Goal: Information Seeking & Learning: Learn about a topic

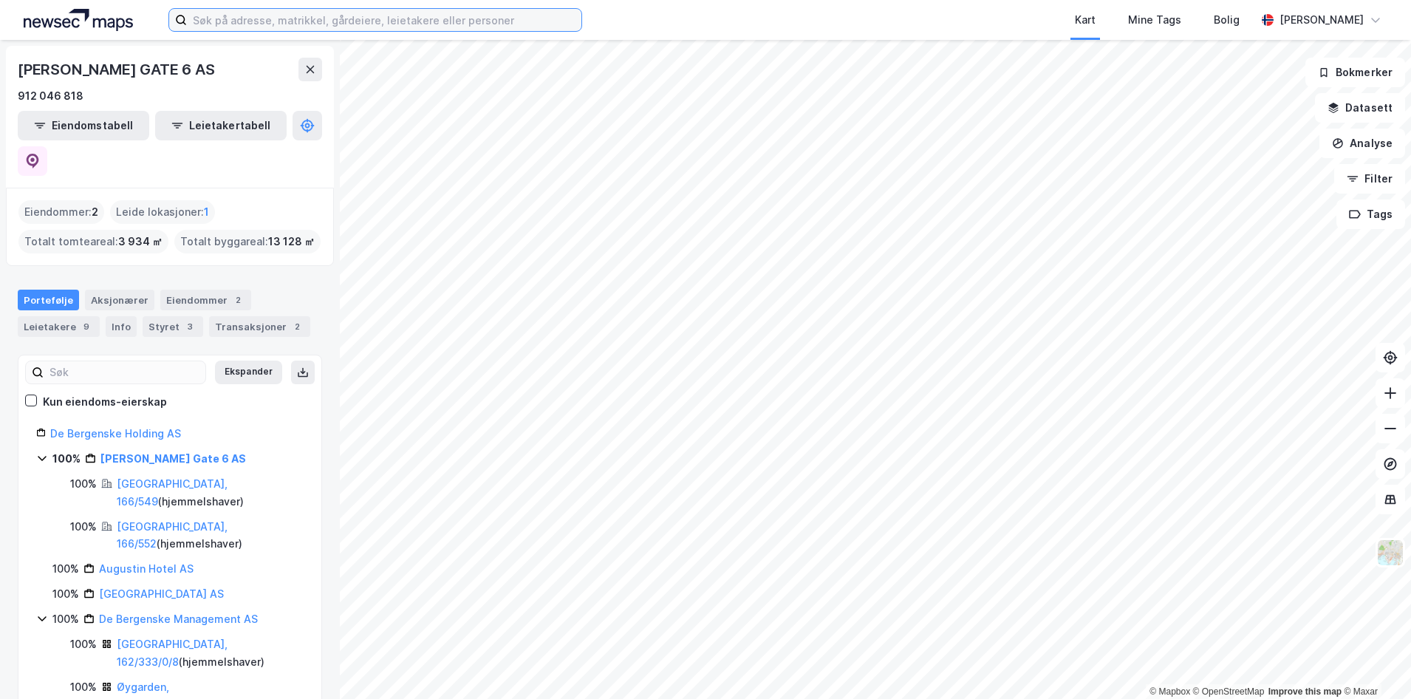
click at [228, 18] on input at bounding box center [384, 20] width 394 height 22
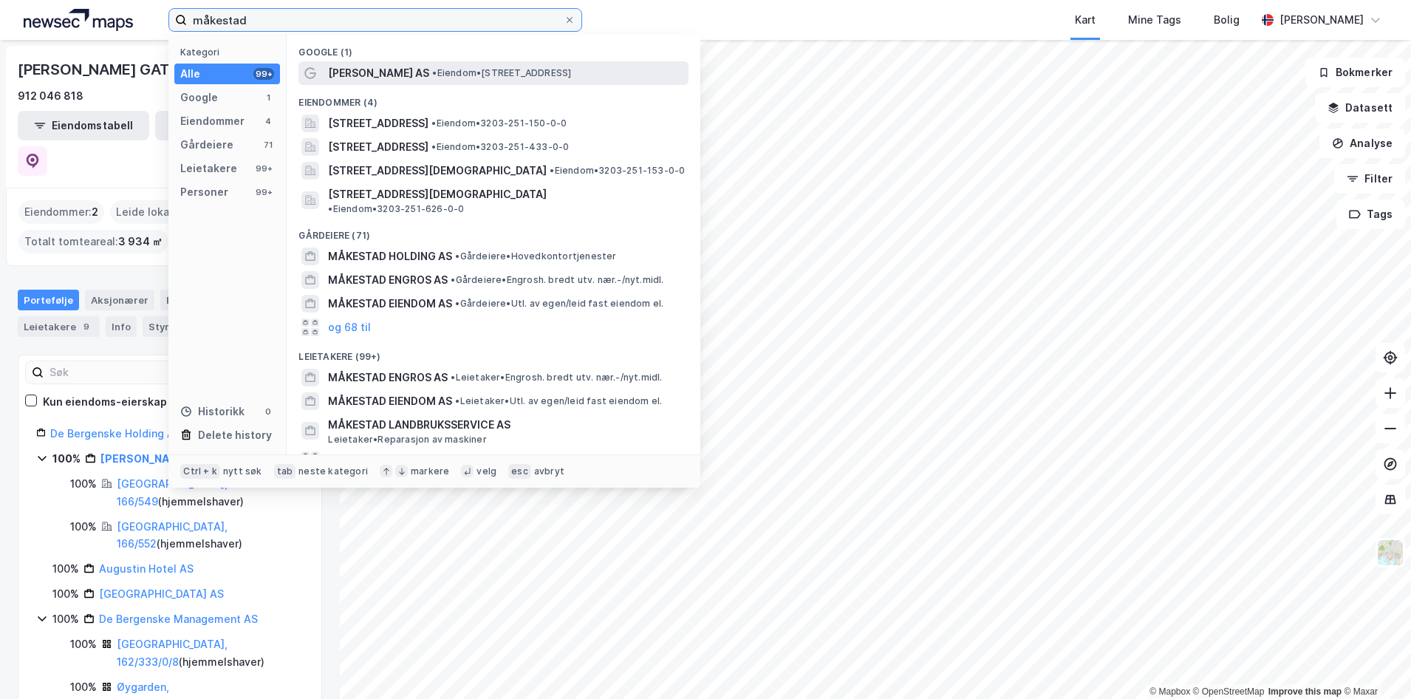
type input "måkestad"
click at [407, 68] on span "[PERSON_NAME] AS" at bounding box center [378, 73] width 101 height 18
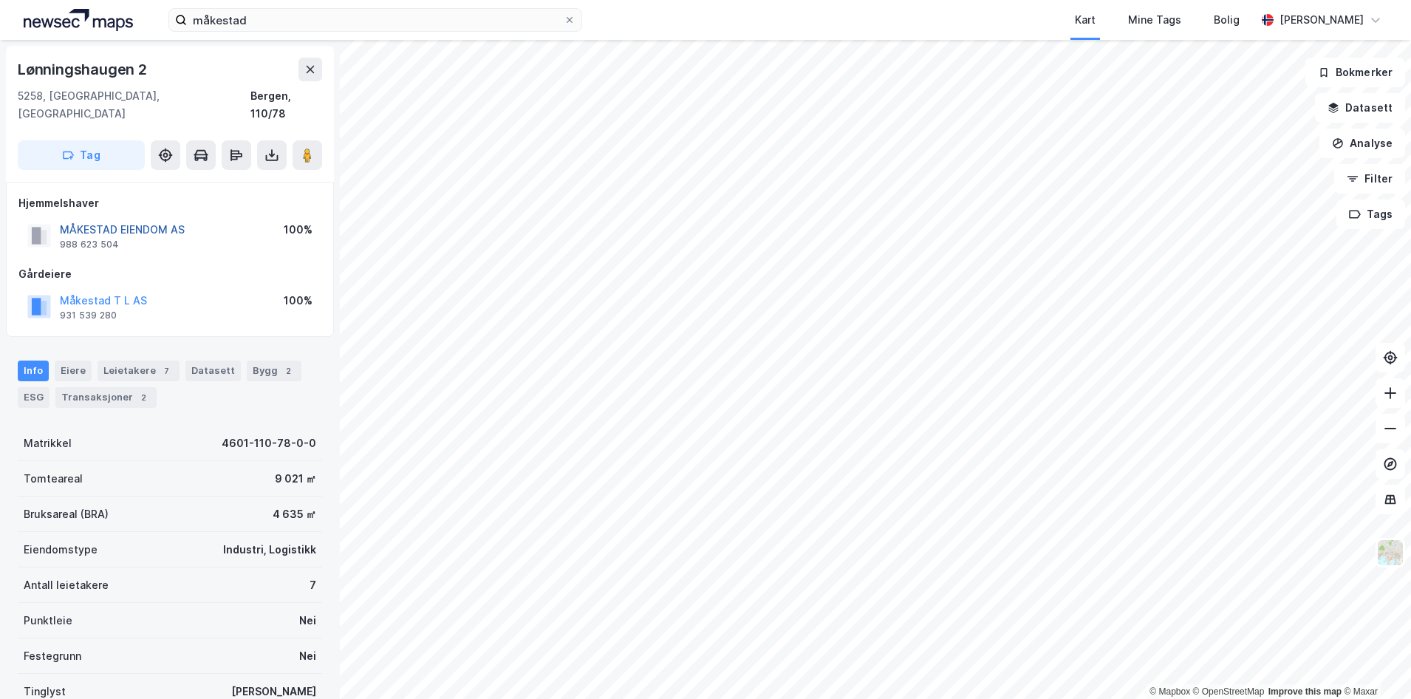
click at [0, 0] on button "MÅKESTAD EIENDOM AS" at bounding box center [0, 0] width 0 height 0
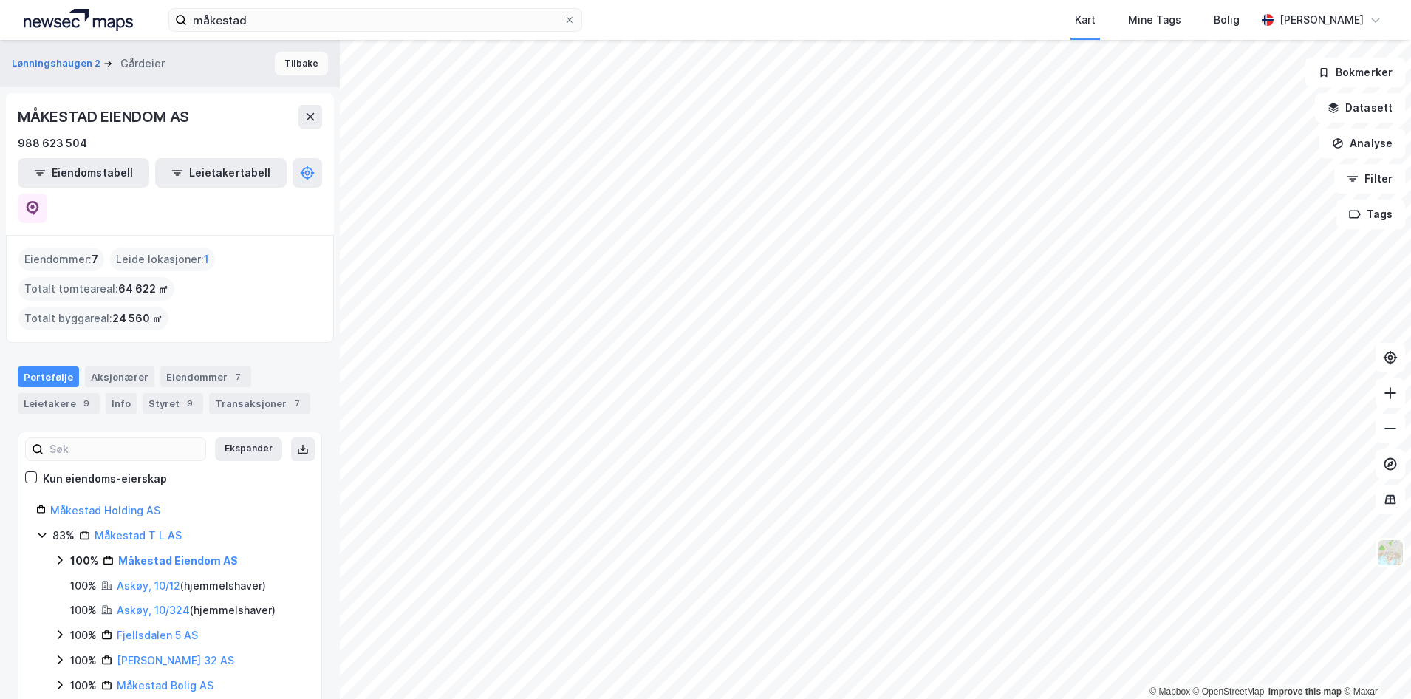
click at [293, 65] on button "Tilbake" at bounding box center [301, 64] width 53 height 24
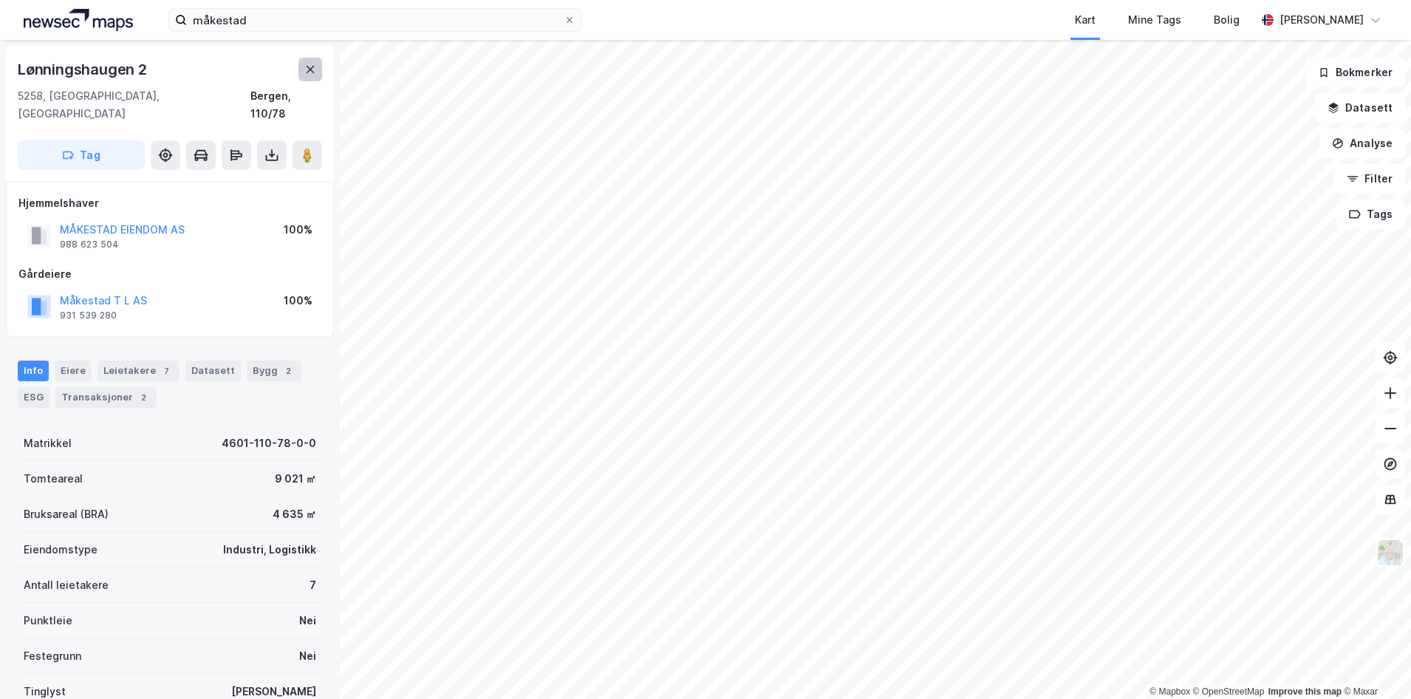
click at [313, 72] on icon at bounding box center [311, 69] width 8 height 7
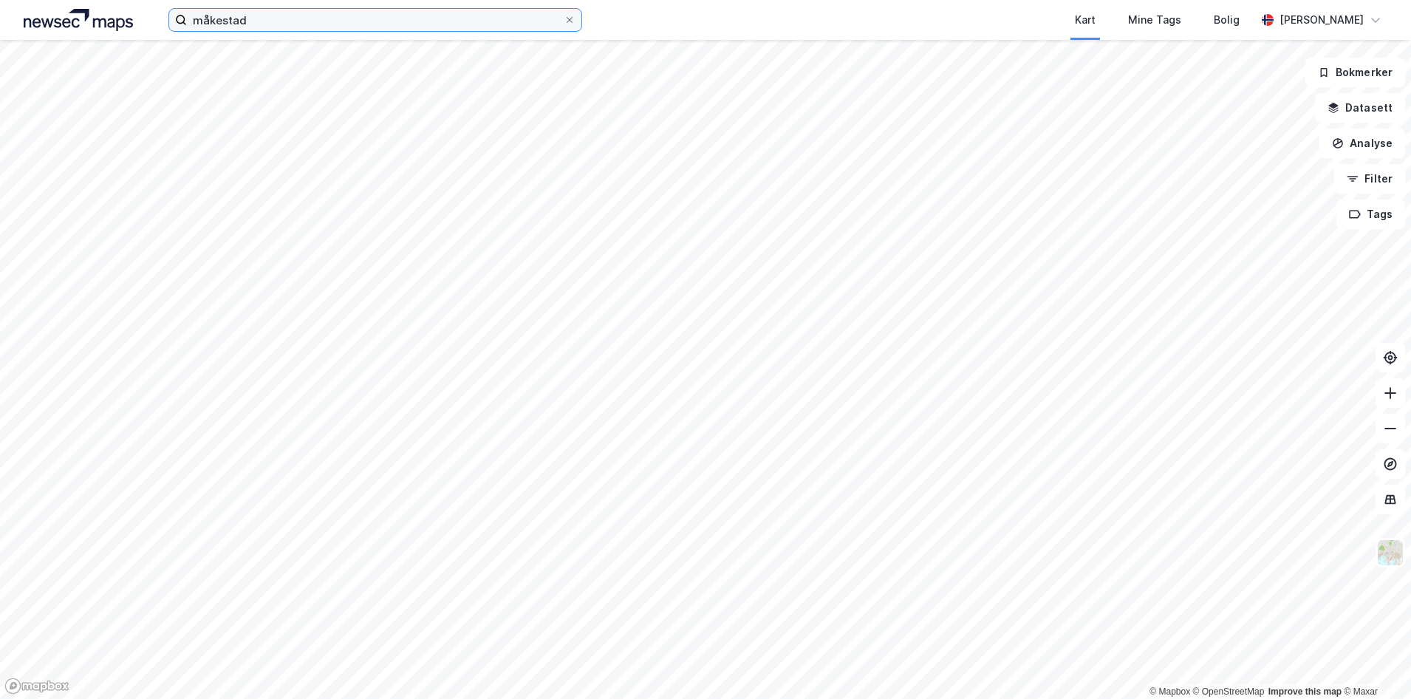
click at [292, 27] on input "måkestad" at bounding box center [375, 20] width 377 height 22
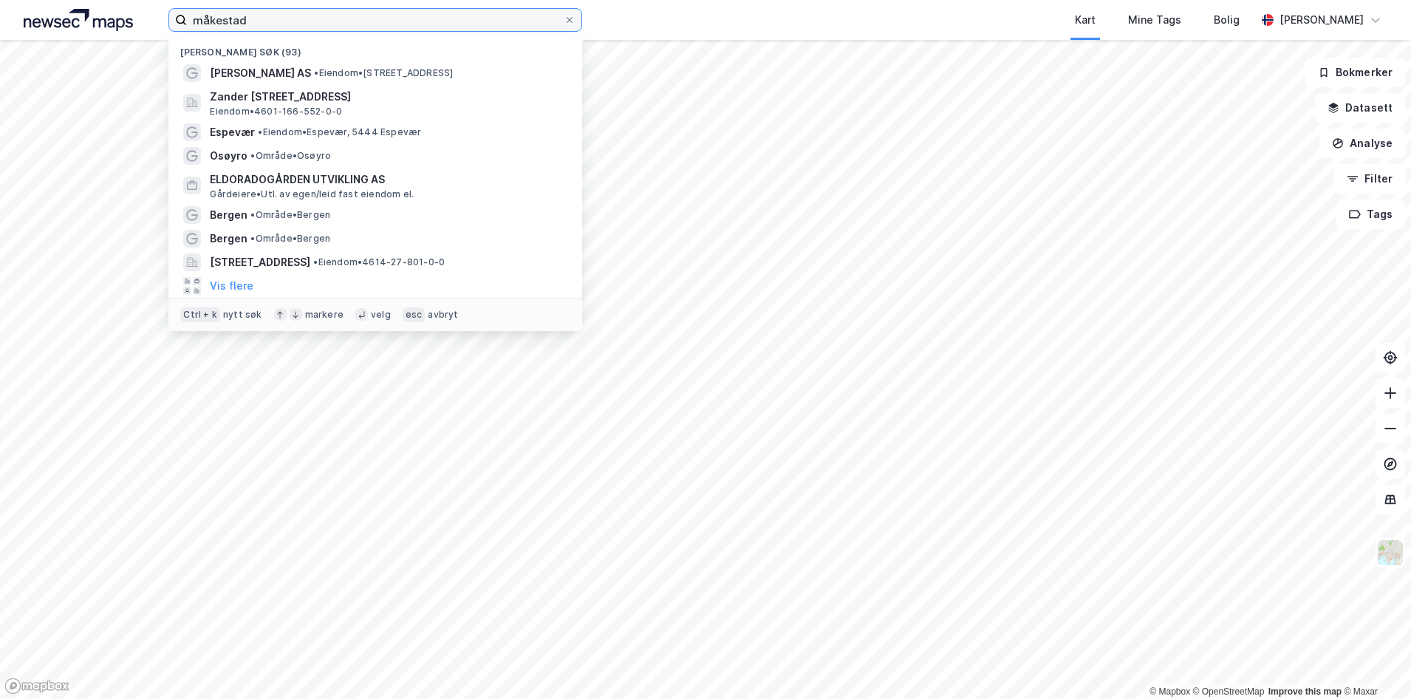
click at [292, 27] on input "måkestad" at bounding box center [375, 20] width 377 height 22
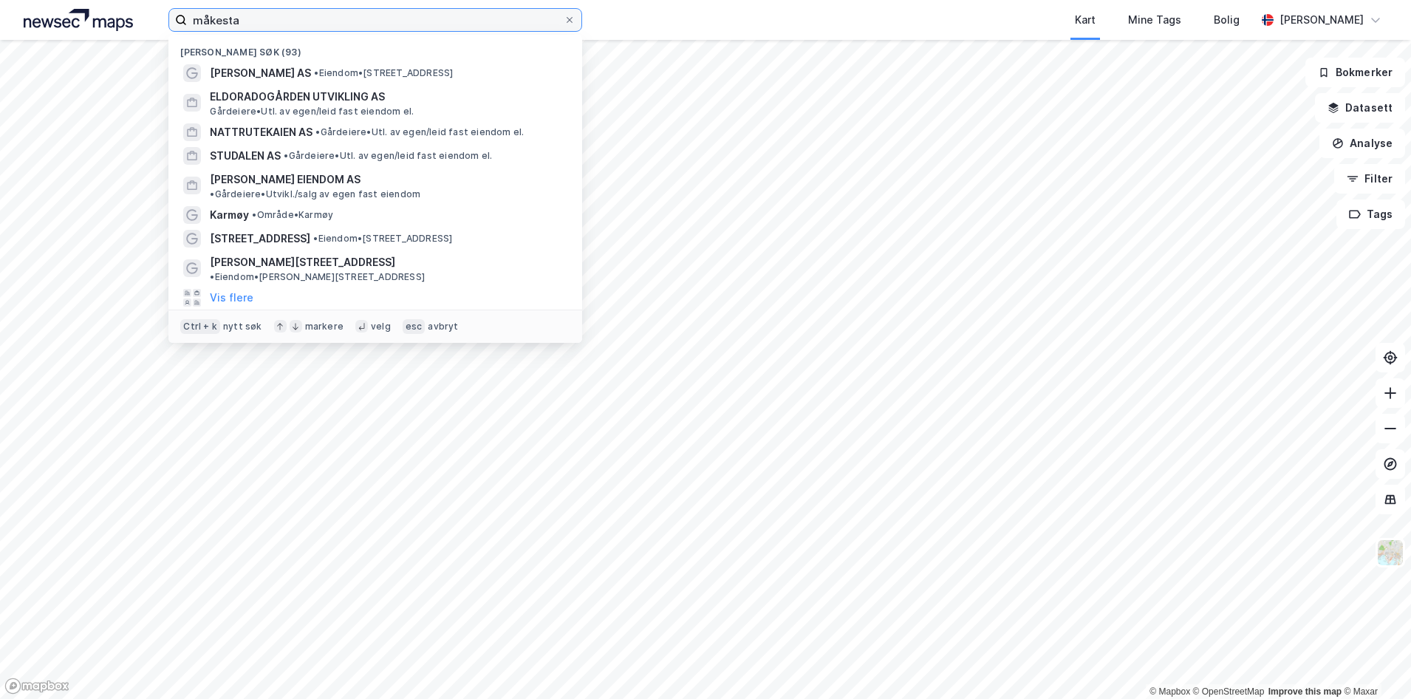
type input "måkestad"
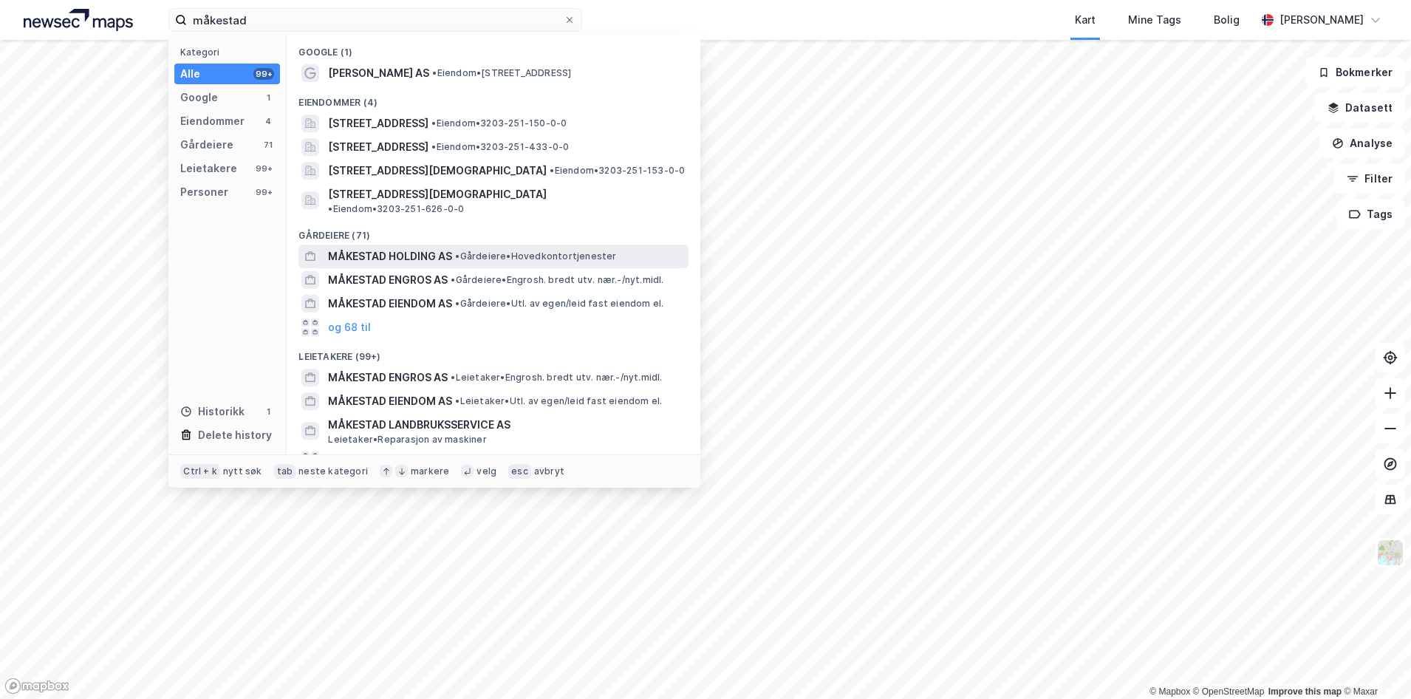
click at [382, 247] on span "MÅKESTAD HOLDING AS" at bounding box center [390, 256] width 124 height 18
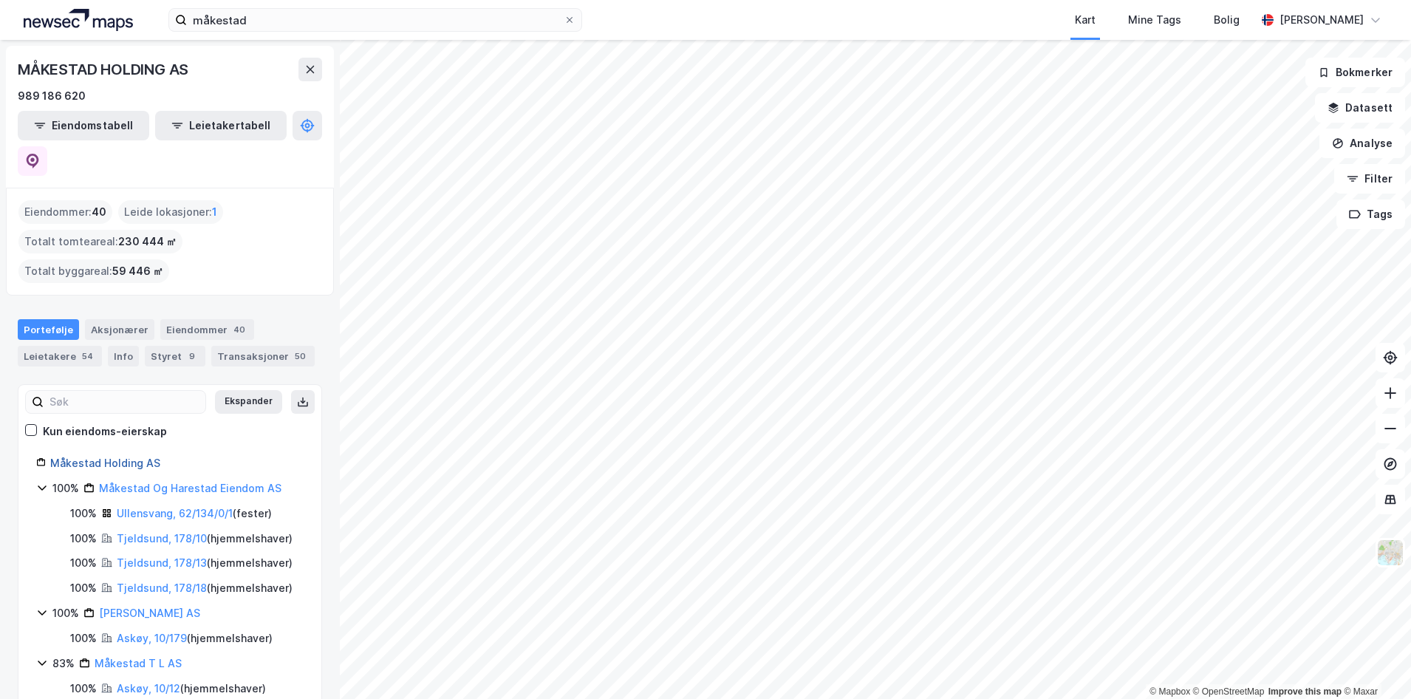
click at [123, 457] on link "Måkestad Holding AS" at bounding box center [105, 463] width 110 height 13
